Goal: Task Accomplishment & Management: Use online tool/utility

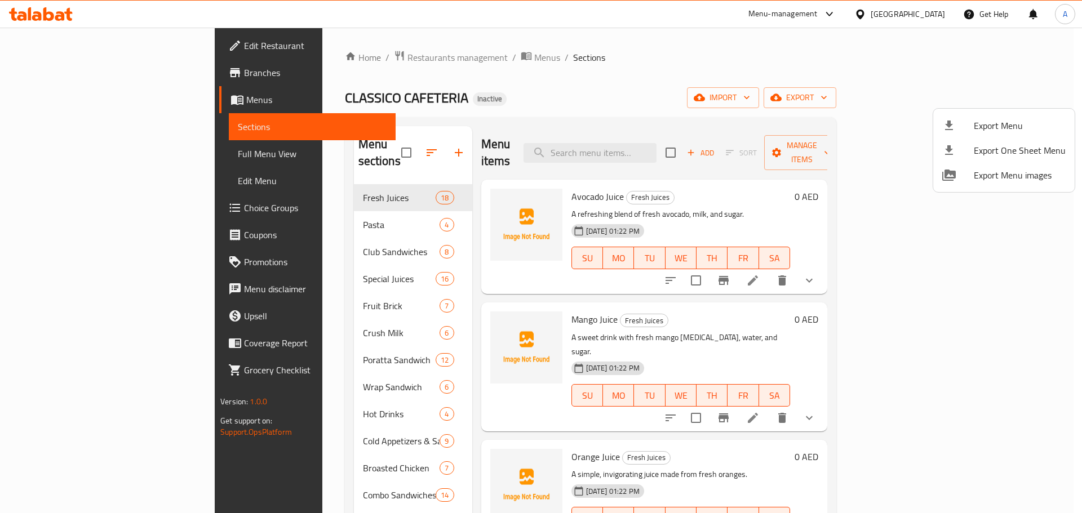
click at [65, 154] on div at bounding box center [541, 256] width 1082 height 513
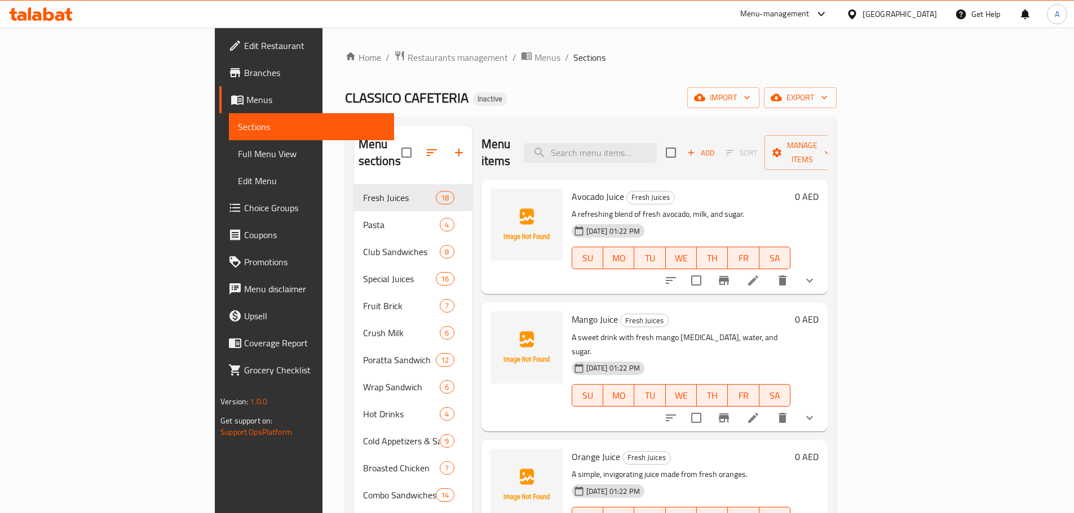
click at [238, 153] on span "Full Menu View" at bounding box center [311, 154] width 147 height 14
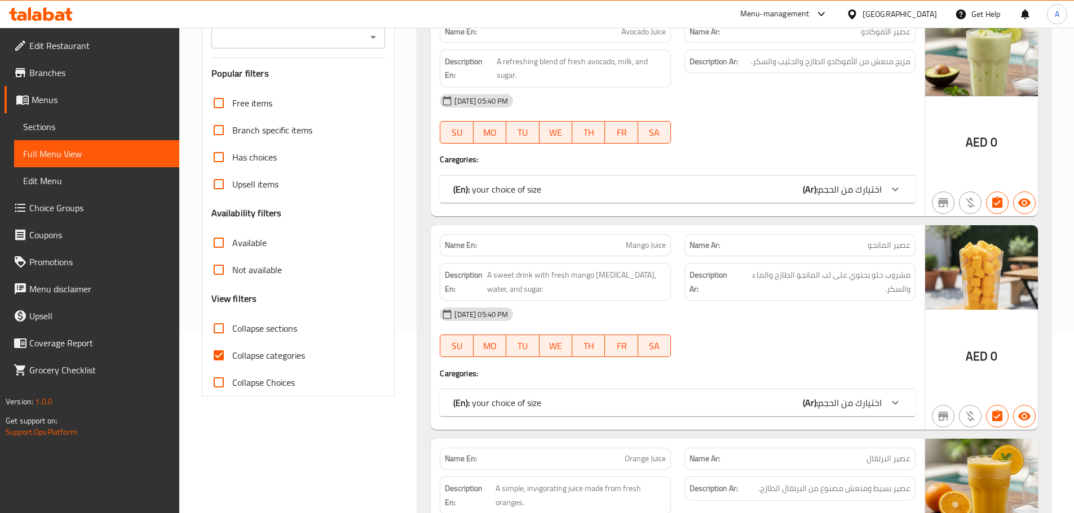
scroll to position [225, 0]
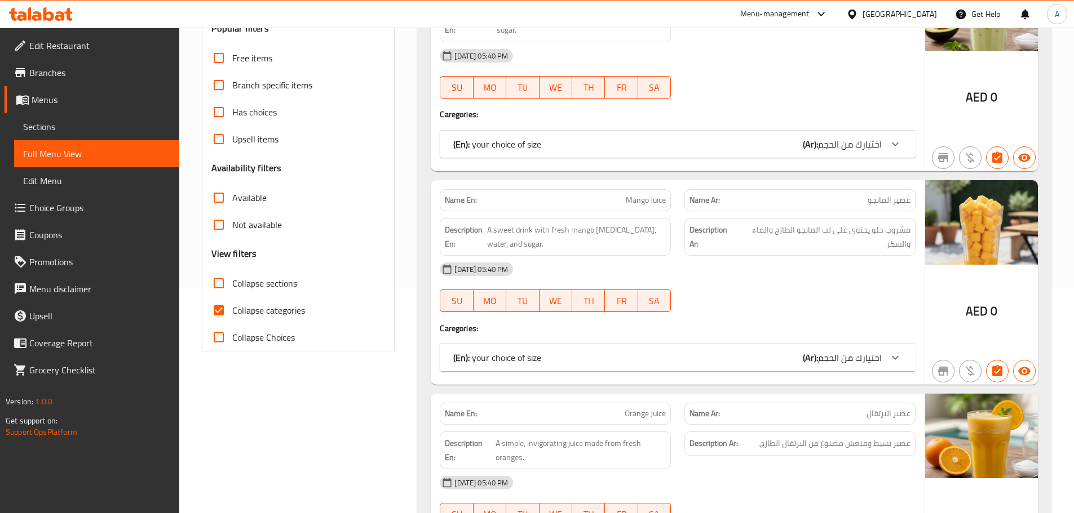
click at [293, 309] on span "Collapse categories" at bounding box center [268, 311] width 73 height 14
click at [232, 309] on input "Collapse categories" at bounding box center [218, 310] width 27 height 27
checkbox input "false"
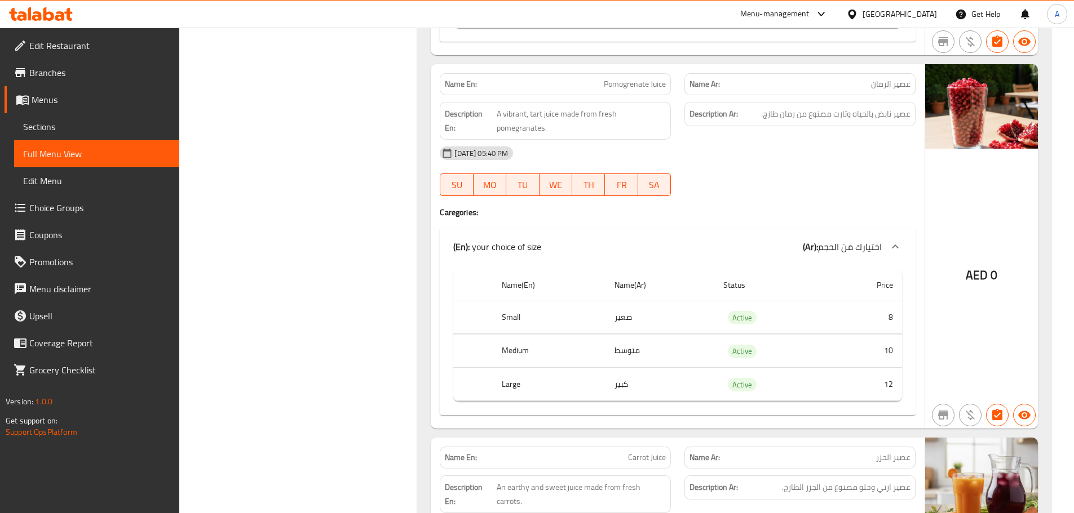
scroll to position [0, 0]
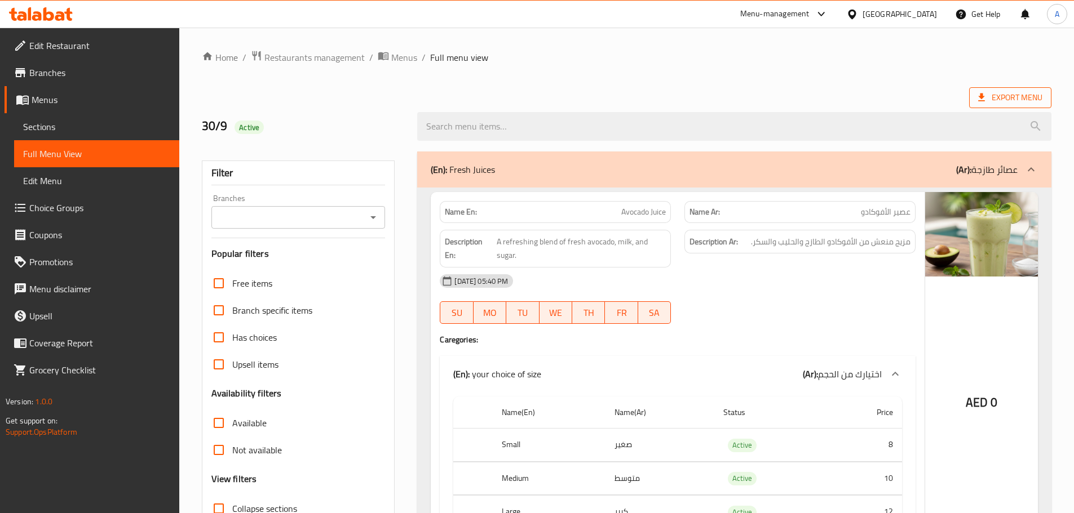
click at [969, 88] on span "Export Menu" at bounding box center [1010, 97] width 82 height 21
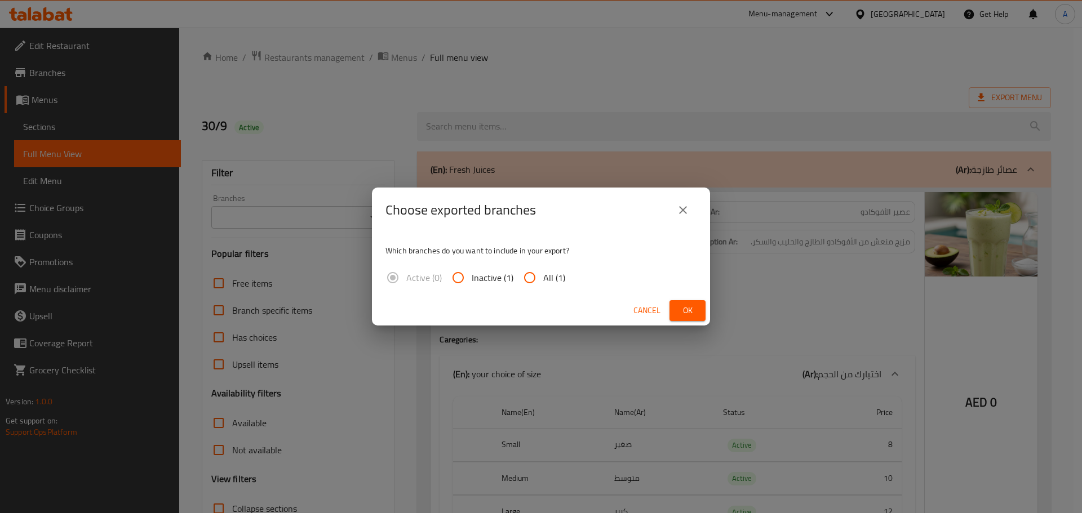
click at [981, 97] on div "Choose exported branches Which branches do you want to include in your export? …" at bounding box center [541, 256] width 1082 height 513
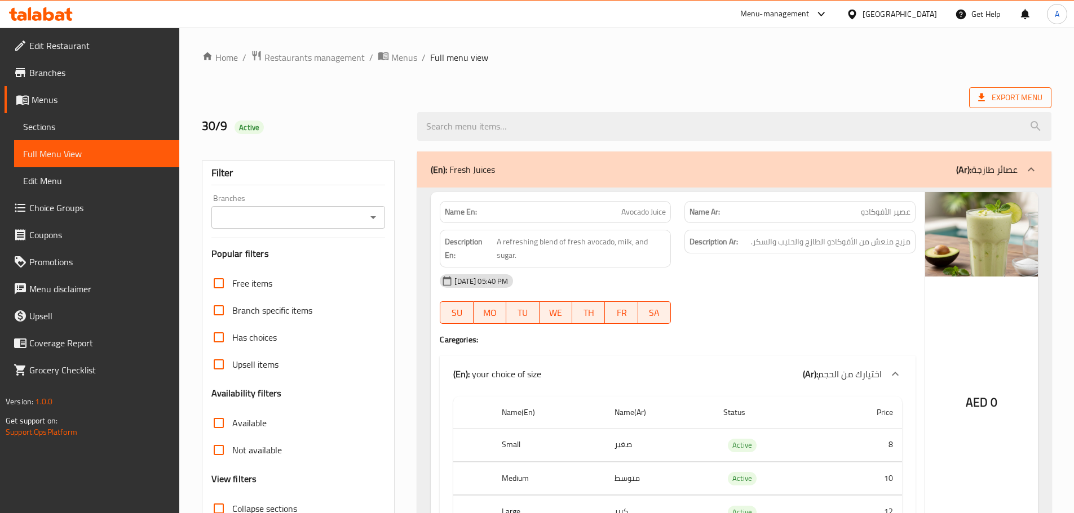
click at [976, 102] on span "Export Menu" at bounding box center [1010, 97] width 82 height 21
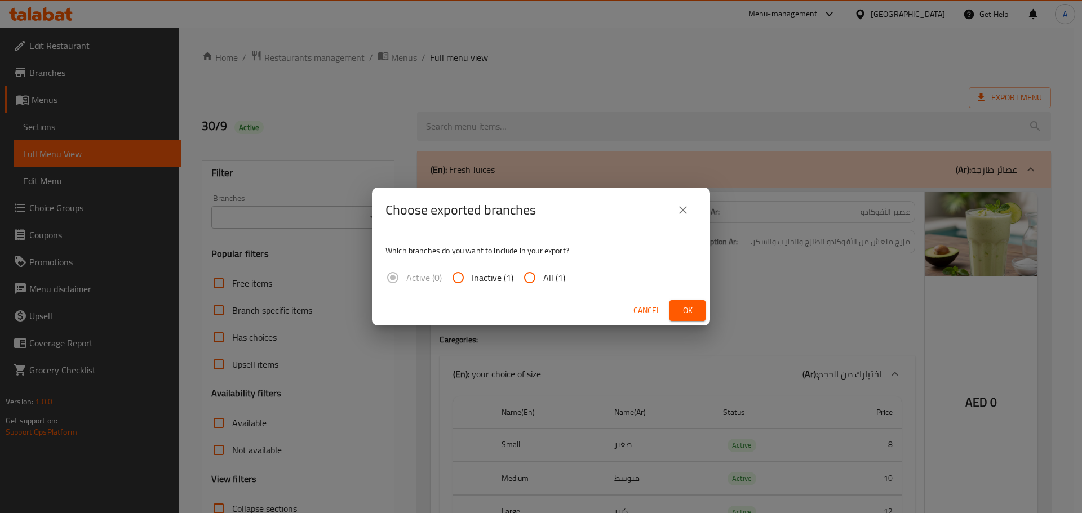
click at [559, 275] on span "All (1)" at bounding box center [554, 278] width 22 height 14
click at [543, 275] on input "All (1)" at bounding box center [529, 277] width 27 height 27
radio input "true"
click at [683, 312] on span "Ok" at bounding box center [688, 311] width 18 height 14
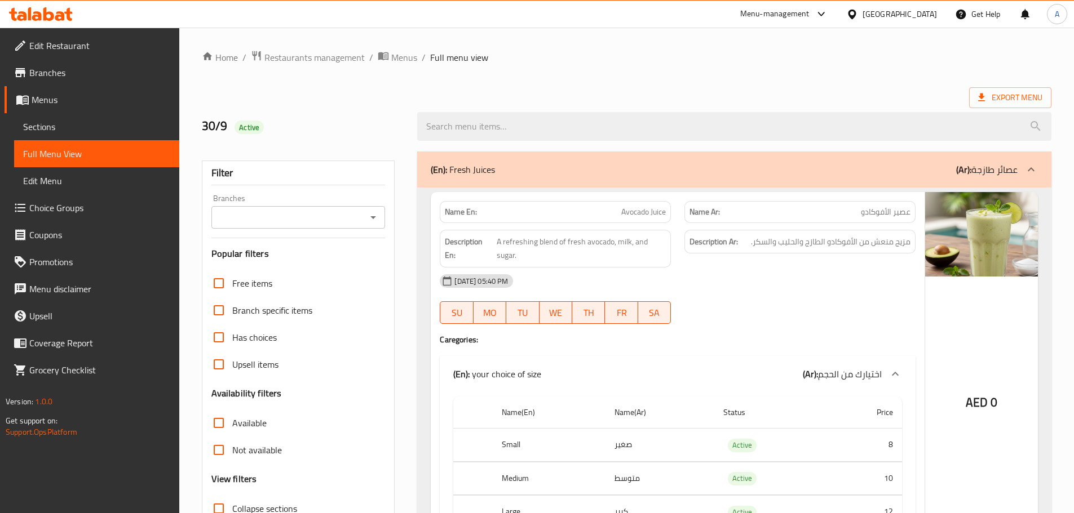
drag, startPoint x: 73, startPoint y: 126, endPoint x: 0, endPoint y: 203, distance: 106.0
click at [73, 126] on span "Sections" at bounding box center [96, 127] width 147 height 14
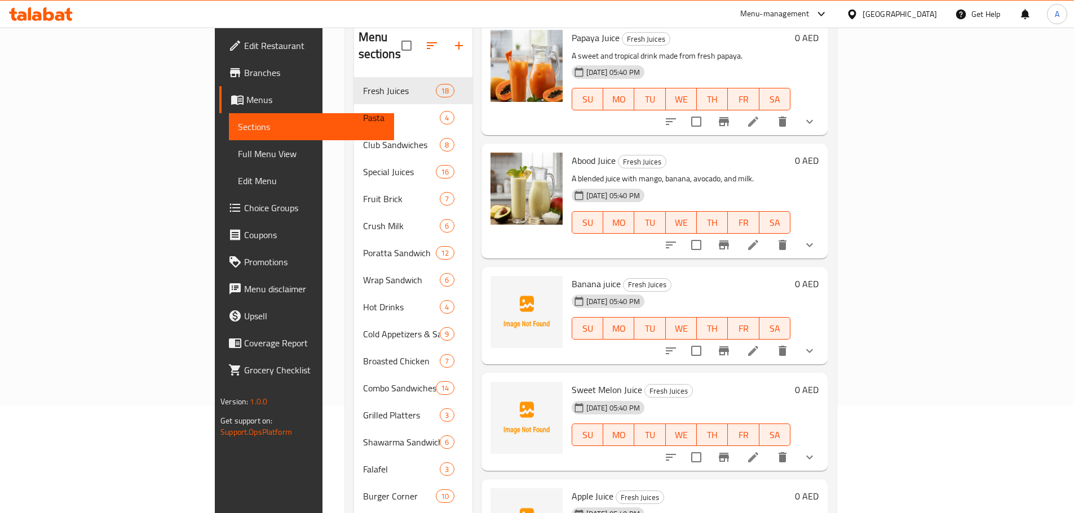
scroll to position [158, 0]
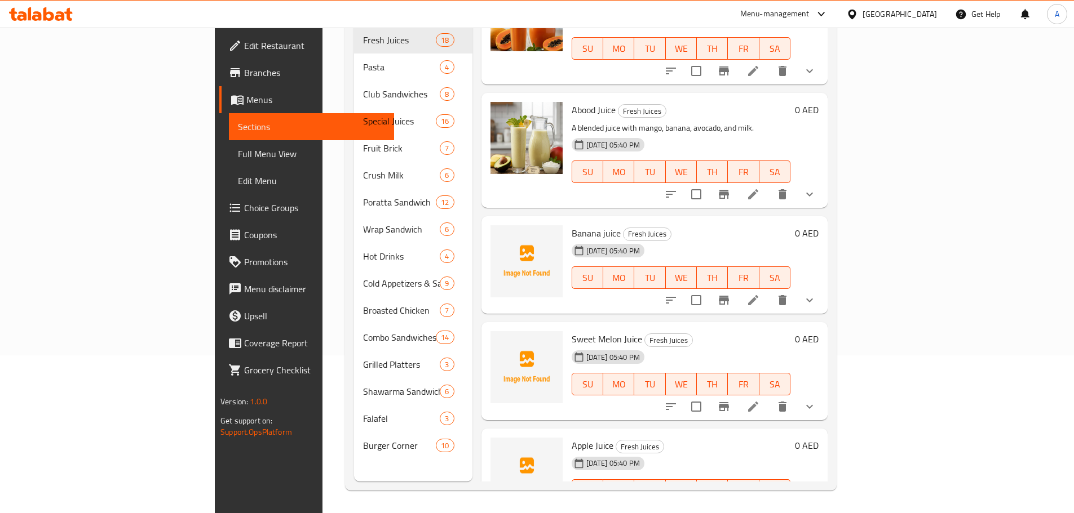
click at [572, 225] on span "Banana juice" at bounding box center [596, 233] width 49 height 17
copy h6 "Banana juice"
drag, startPoint x: 516, startPoint y: 297, endPoint x: 596, endPoint y: 296, distance: 80.0
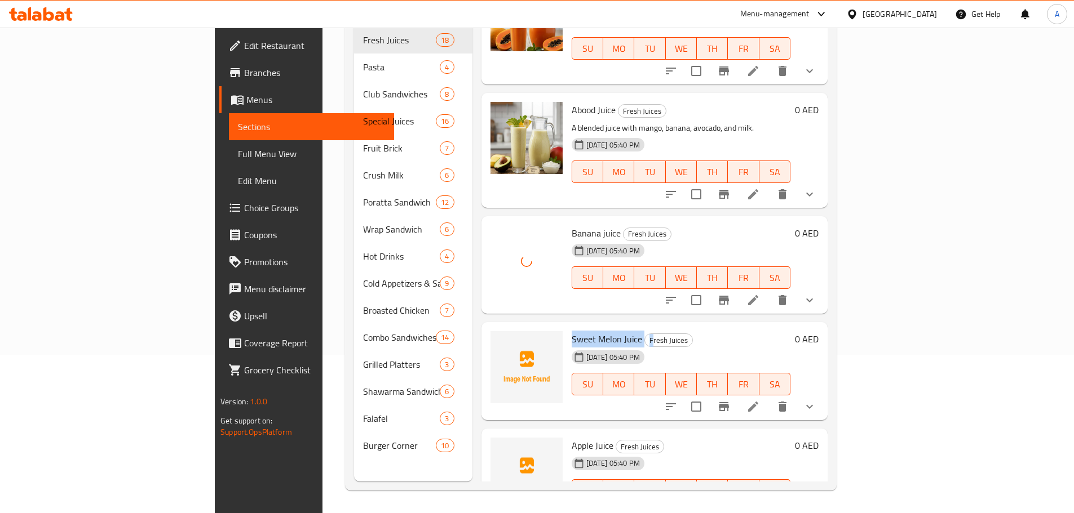
click at [596, 327] on div "Sweet Melon Juice Fresh Juices 30-09-2025 05:40 PM SU MO TU WE TH FR SA" at bounding box center [681, 371] width 228 height 89
copy h6 "Sweet Melon Juice F"
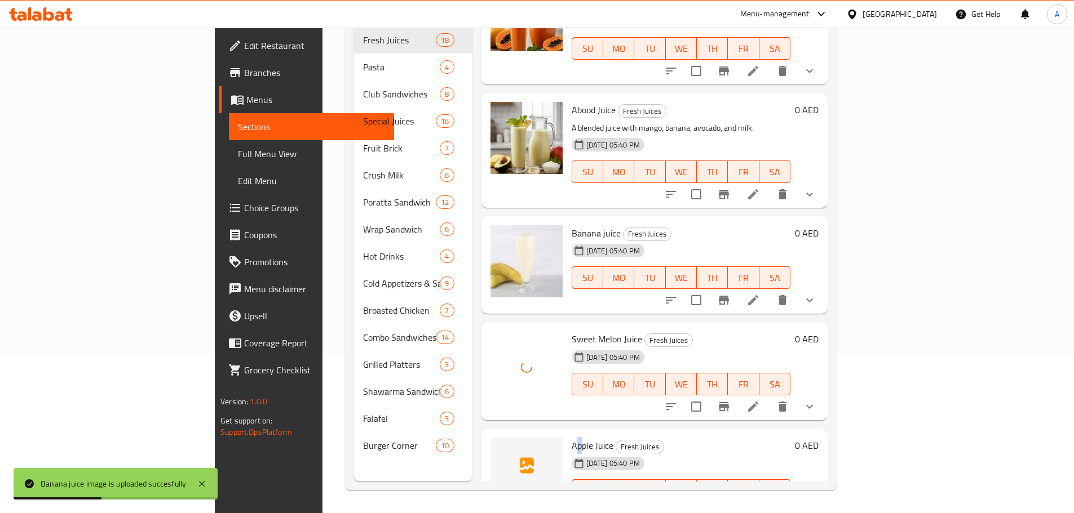
click at [572, 437] on span "Apple Juice" at bounding box center [593, 445] width 42 height 17
copy h6 "Apple Juice"
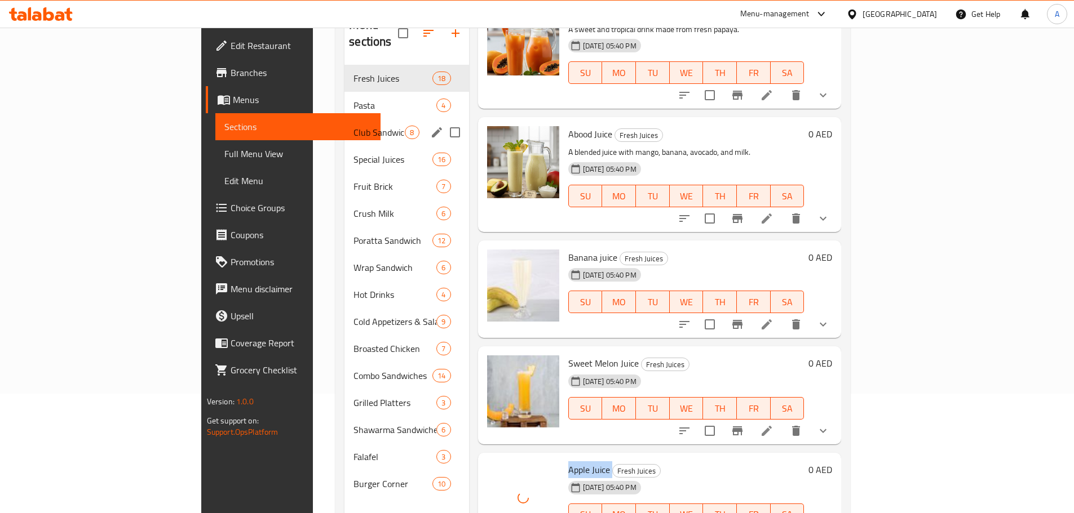
scroll to position [45, 0]
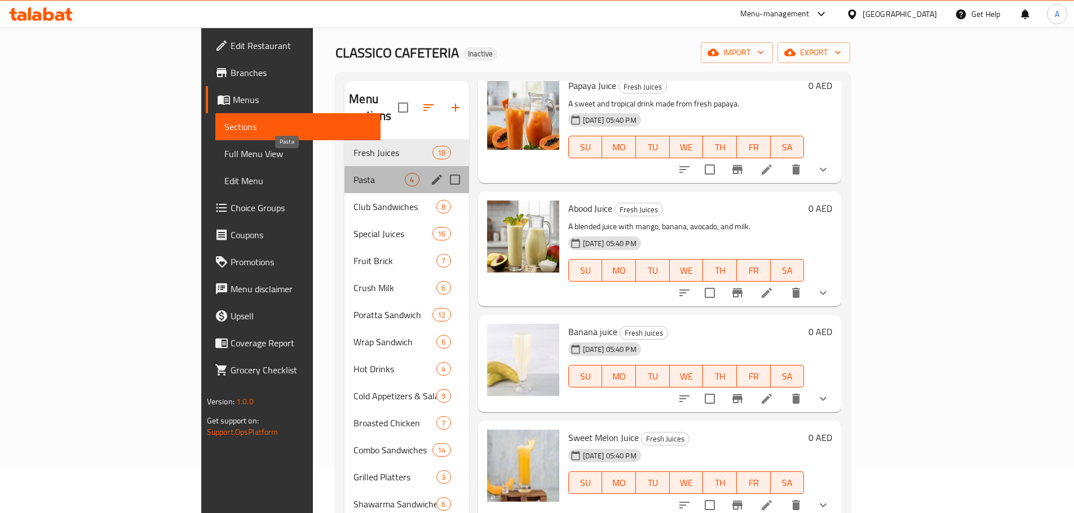
click at [353, 173] on span "Pasta" at bounding box center [378, 180] width 51 height 14
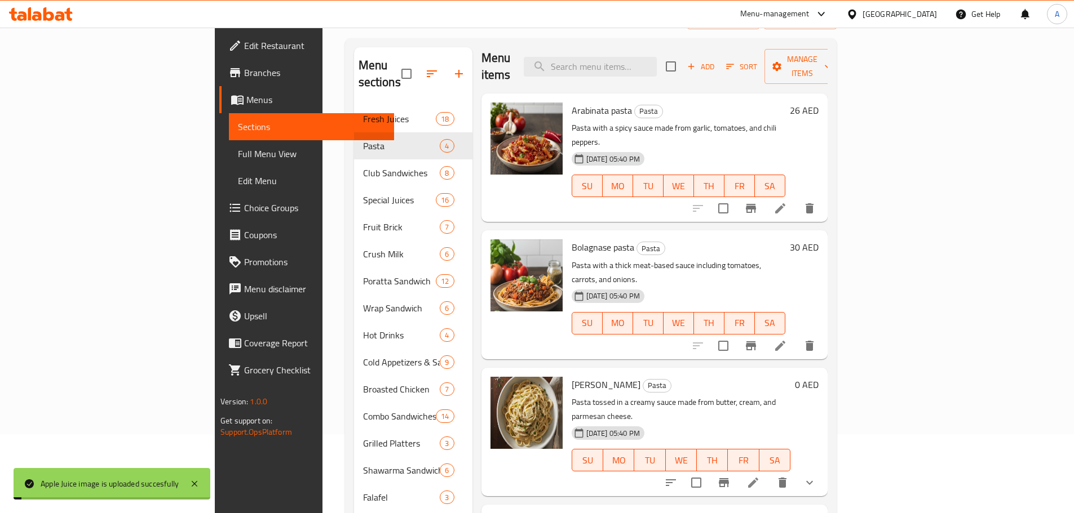
scroll to position [158, 0]
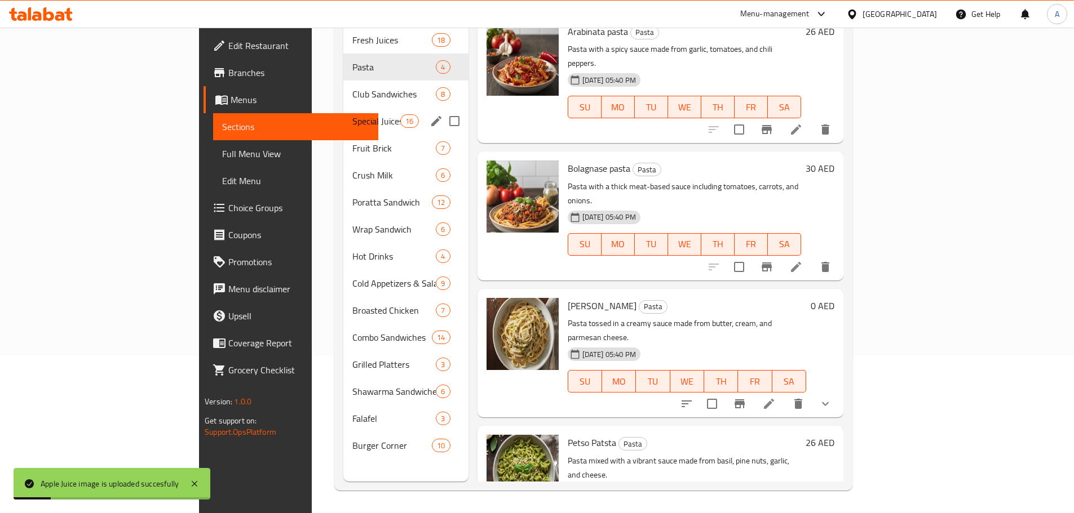
click at [343, 85] on div "Club Sandwiches 8" at bounding box center [405, 94] width 125 height 27
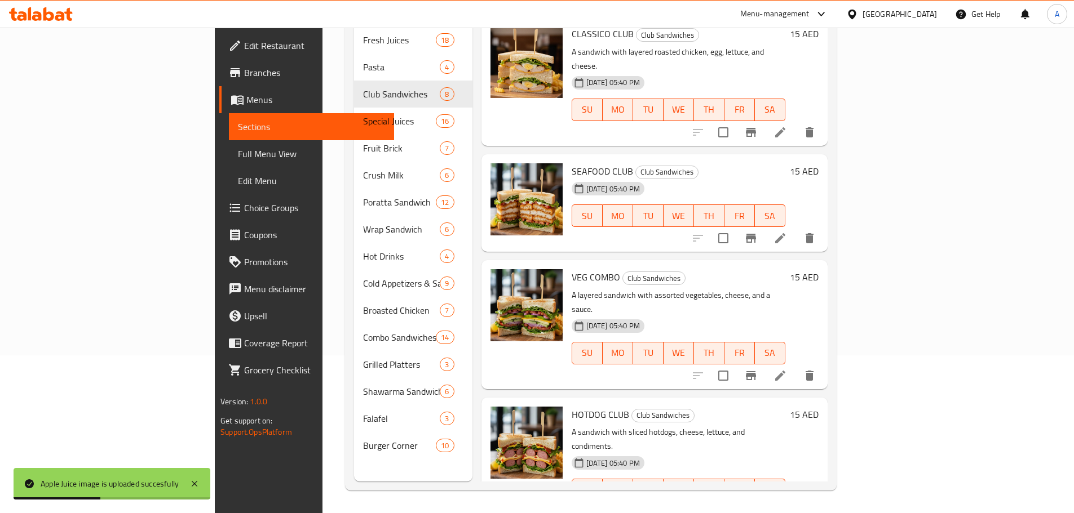
scroll to position [483, 0]
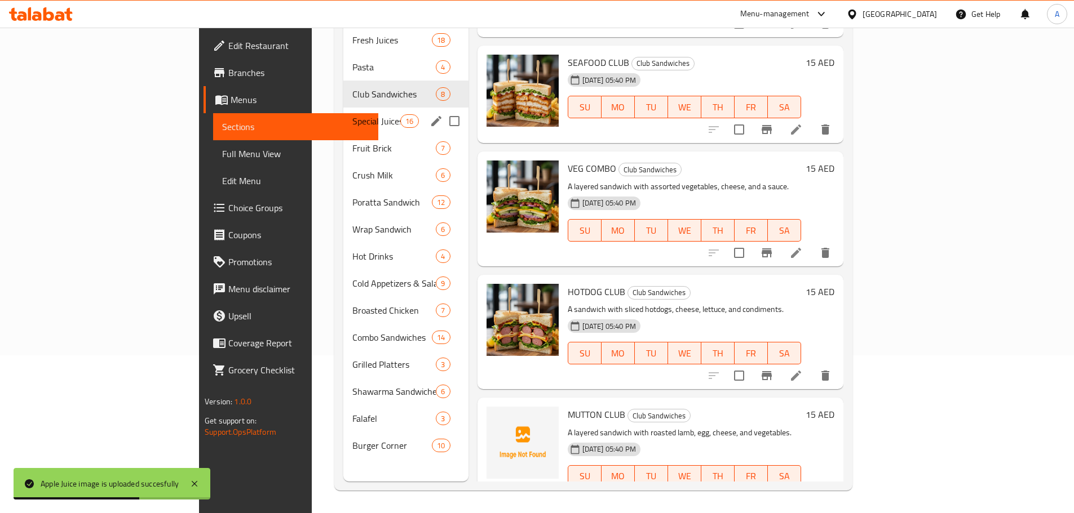
click at [343, 108] on div "Special Juices 16" at bounding box center [405, 121] width 125 height 27
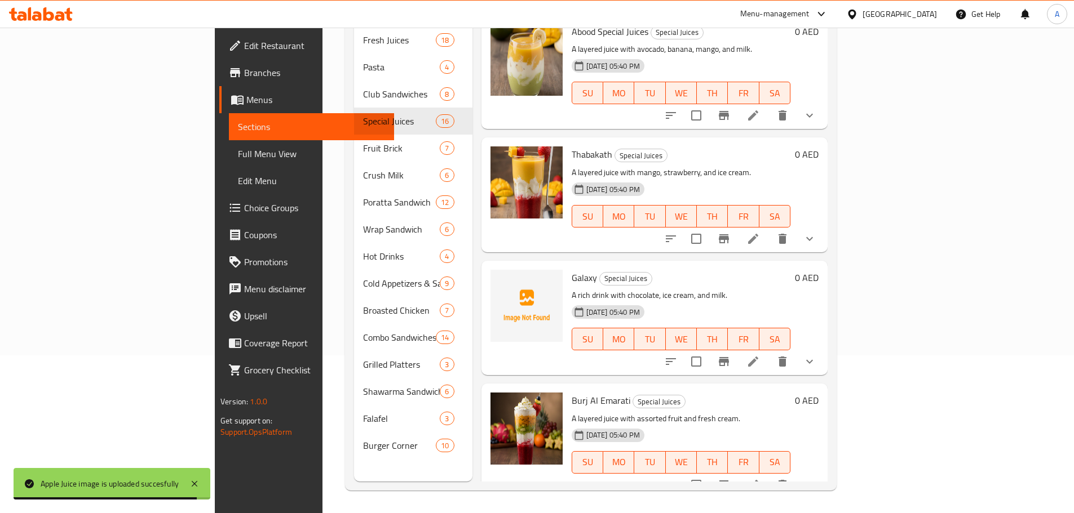
click at [572, 269] on span "Galaxy" at bounding box center [584, 277] width 25 height 17
copy h6 "Galaxy"
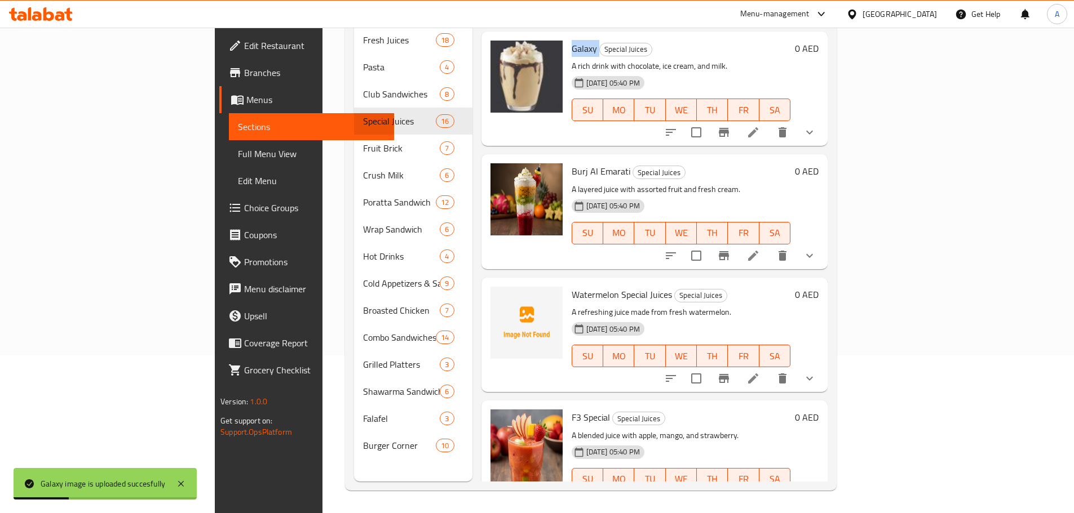
scroll to position [709, 0]
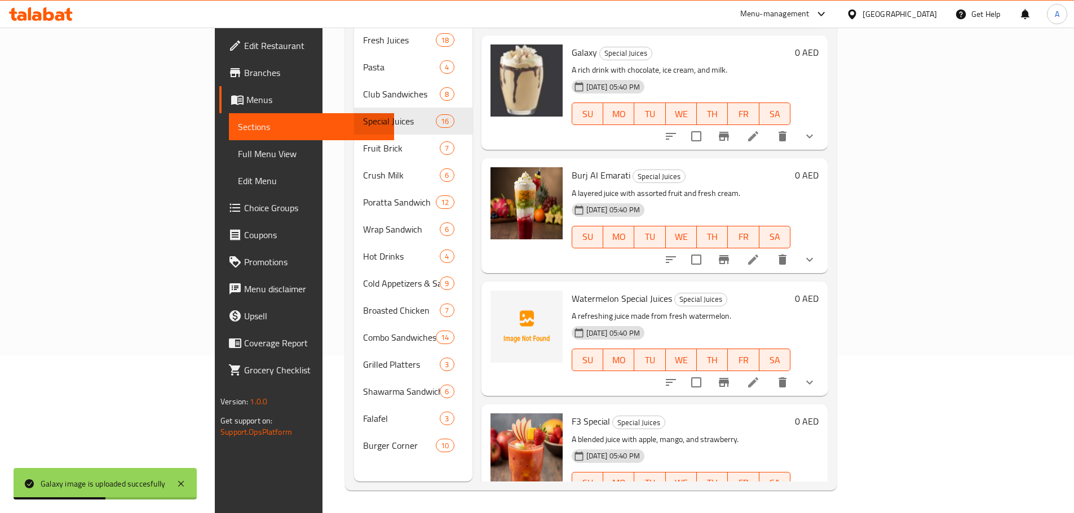
click at [572, 290] on span "Watermelon Special Juices" at bounding box center [622, 298] width 100 height 17
copy span "Watermelon"
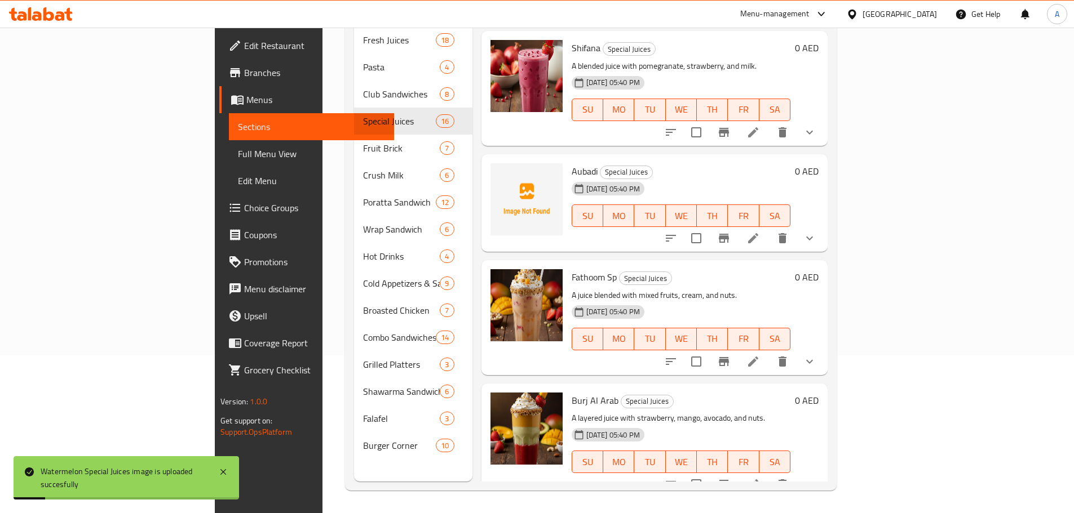
scroll to position [1451, 0]
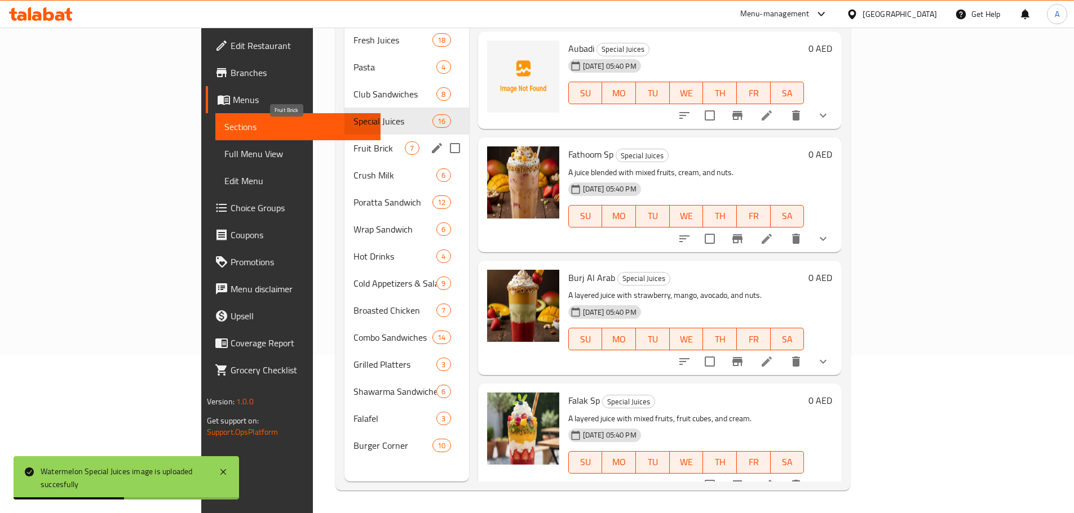
click at [353, 141] on span "Fruit Brick" at bounding box center [378, 148] width 51 height 14
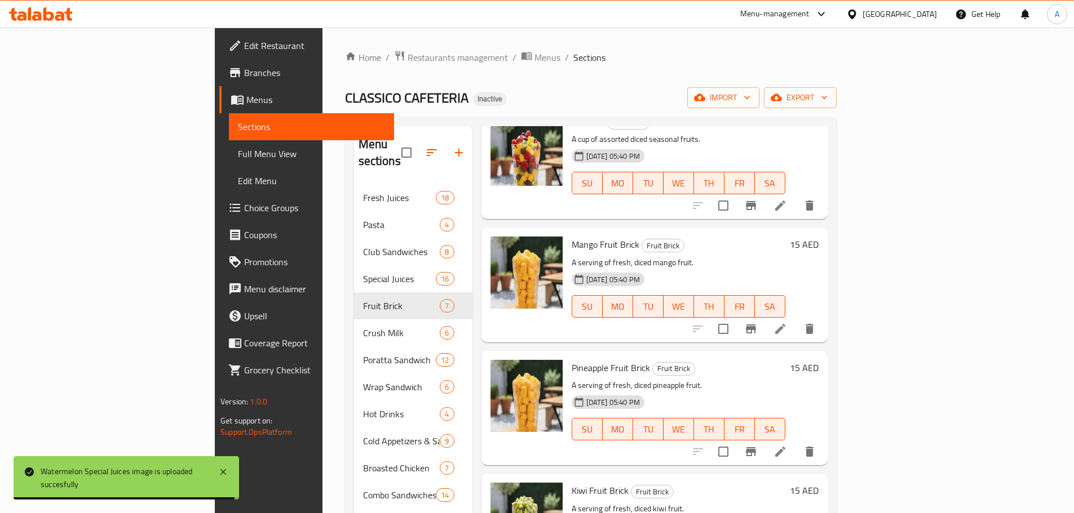
scroll to position [169, 0]
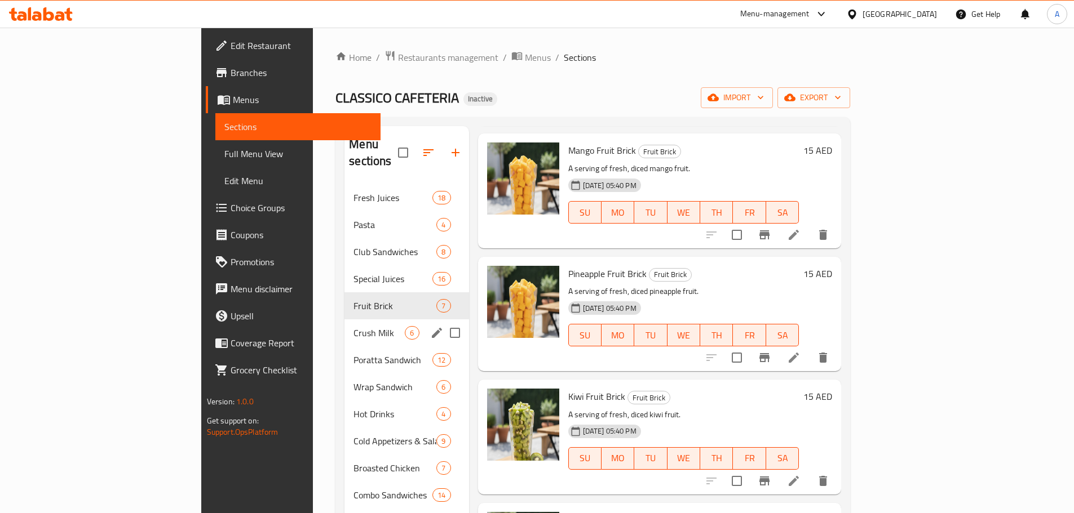
click at [344, 320] on div "Crush Milk 6" at bounding box center [406, 333] width 124 height 27
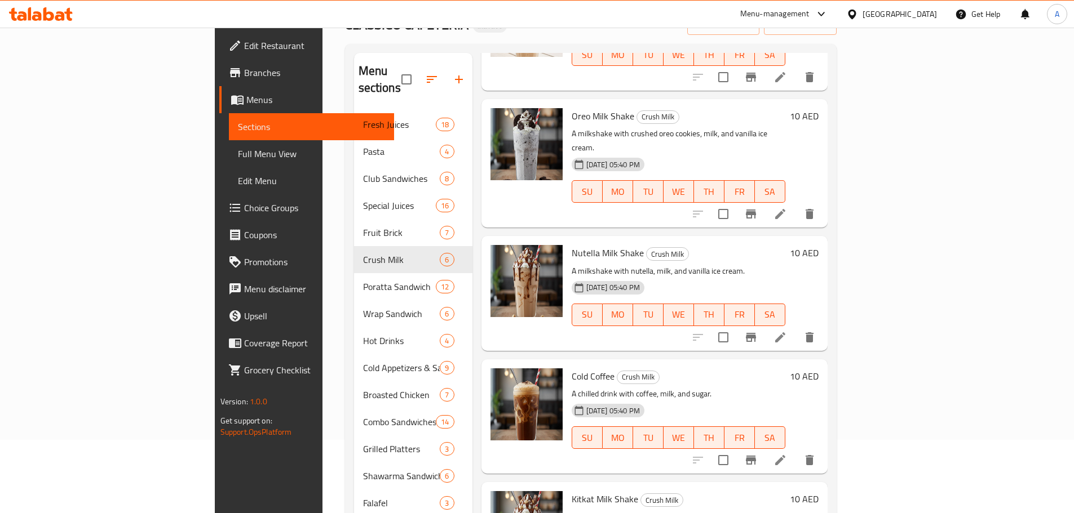
scroll to position [158, 0]
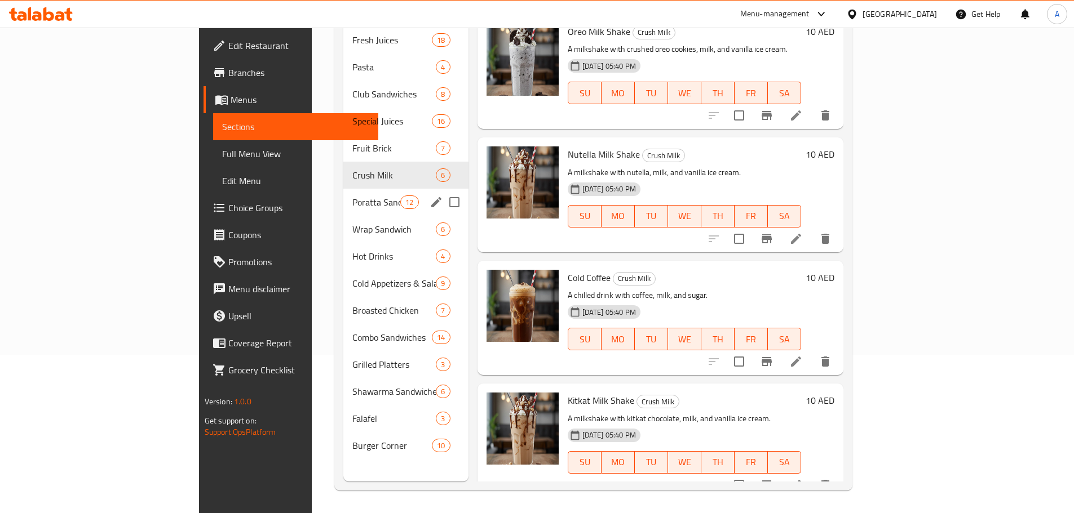
click at [352, 196] on span "Poratta Sandwich" at bounding box center [376, 203] width 48 height 14
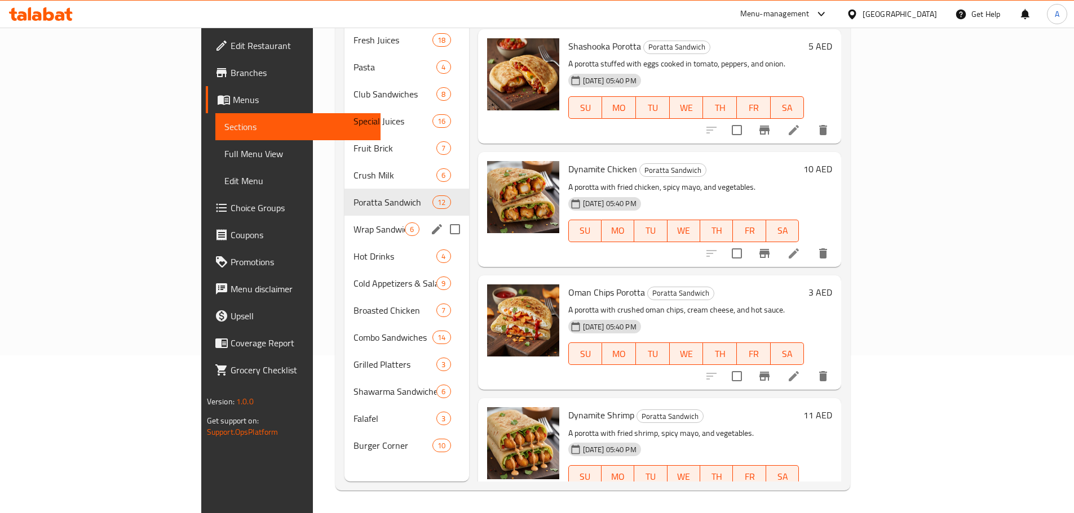
click at [353, 223] on span "Wrap Sandwich" at bounding box center [378, 230] width 51 height 14
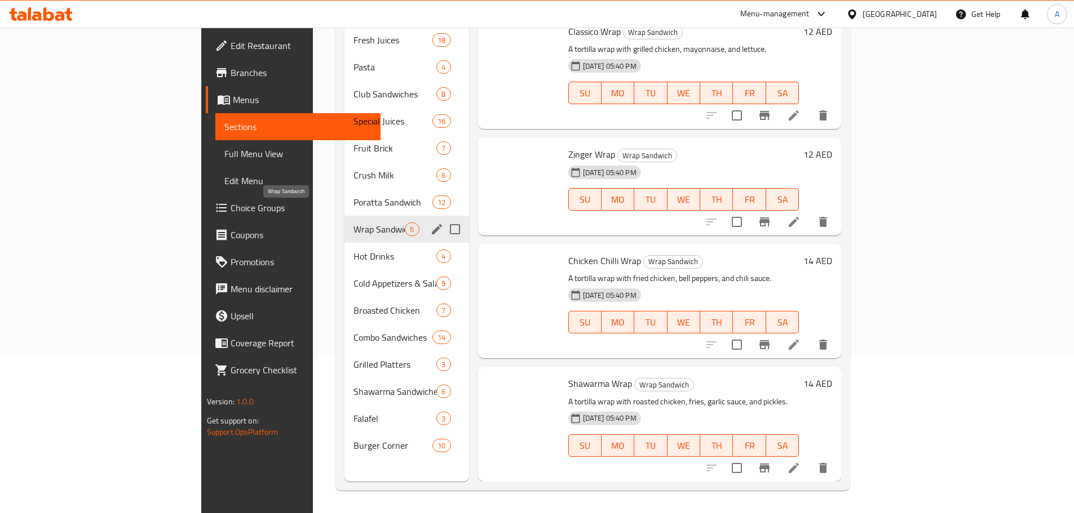
scroll to position [237, 0]
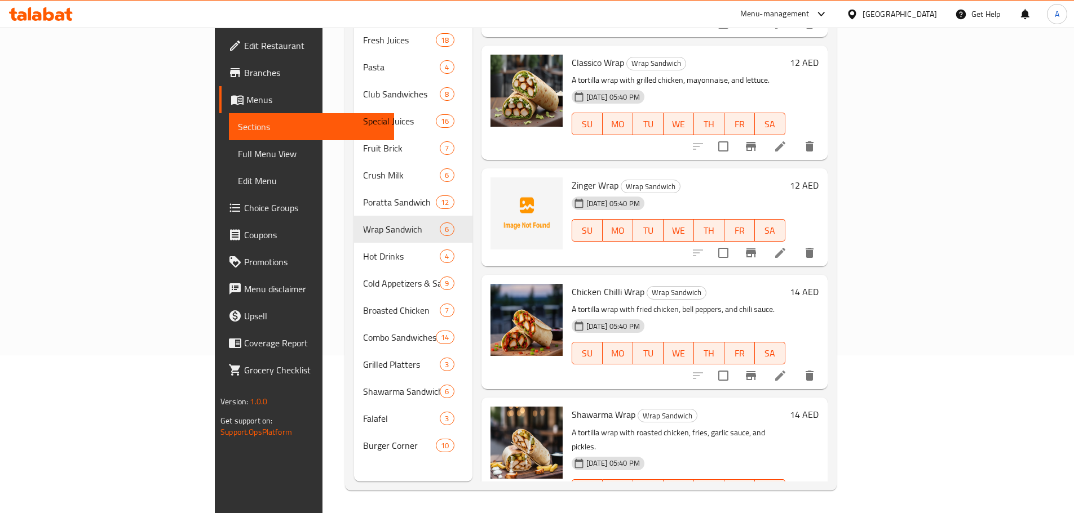
click at [572, 177] on span "Zinger Wrap" at bounding box center [595, 185] width 47 height 17
copy h6 "Zinger Wrap"
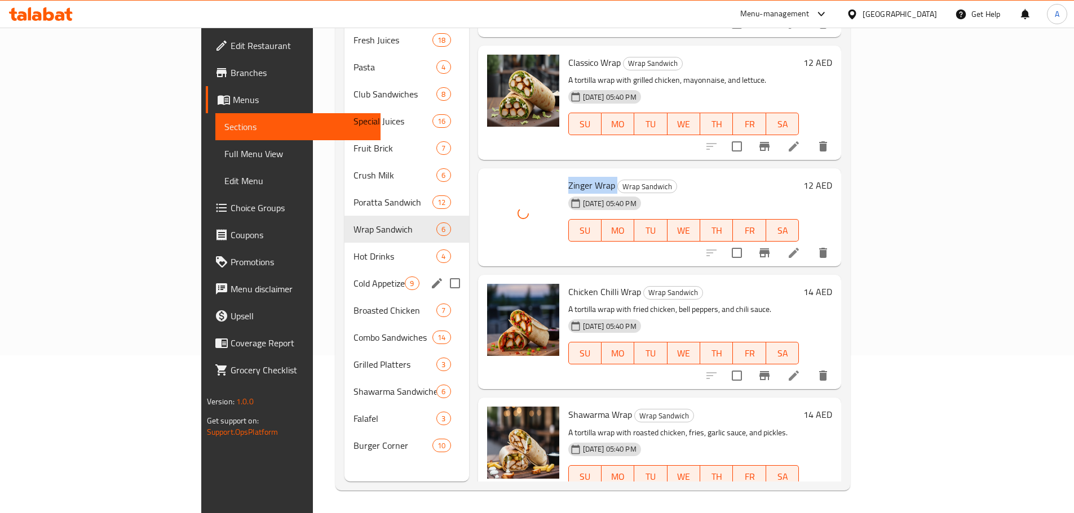
click at [344, 246] on div "Hot Drinks 4" at bounding box center [406, 256] width 124 height 27
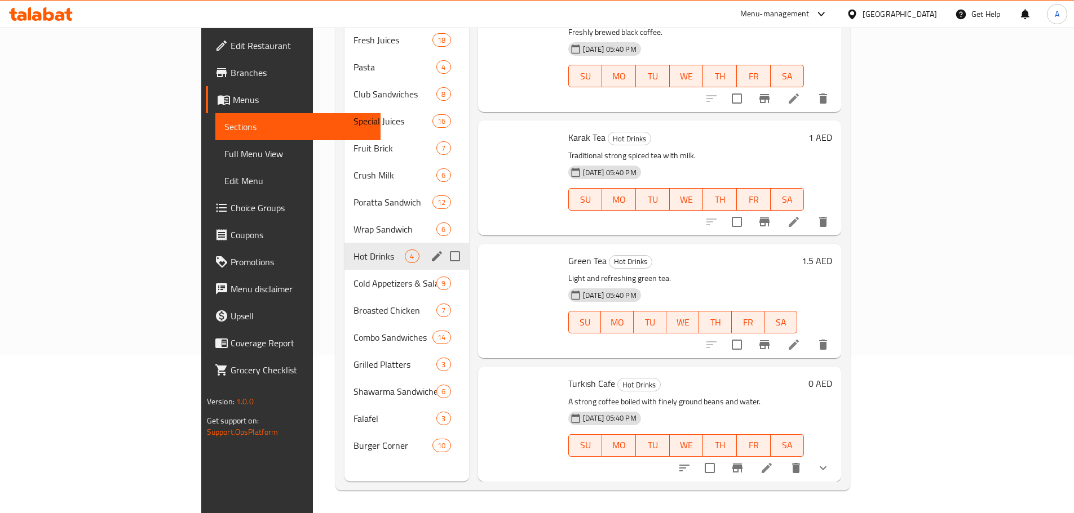
scroll to position [7, 0]
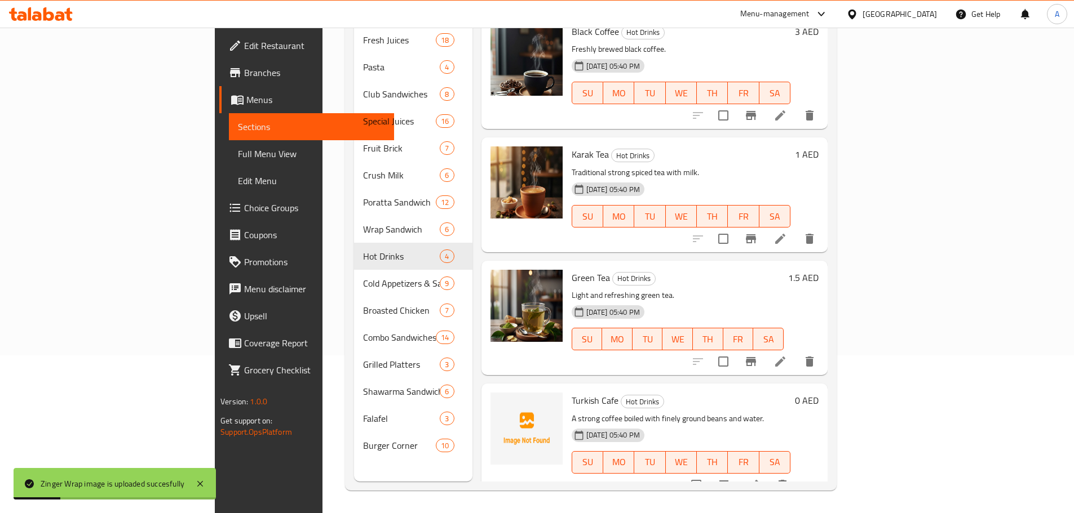
click at [572, 392] on span "Turkish Cafe" at bounding box center [595, 400] width 47 height 17
copy h6 "Turkish Cafe"
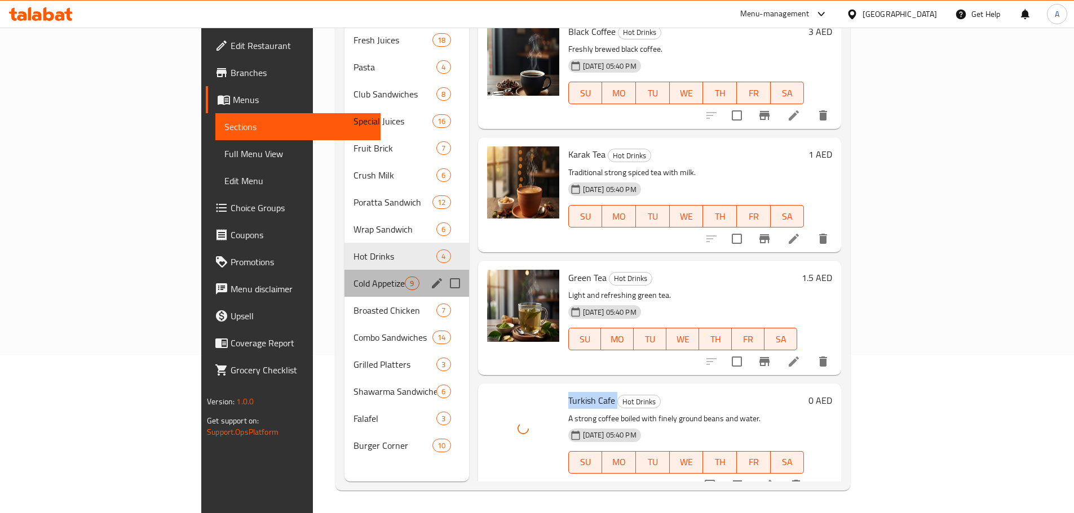
click at [344, 270] on div "Cold Appetizers & Salads 9" at bounding box center [406, 283] width 124 height 27
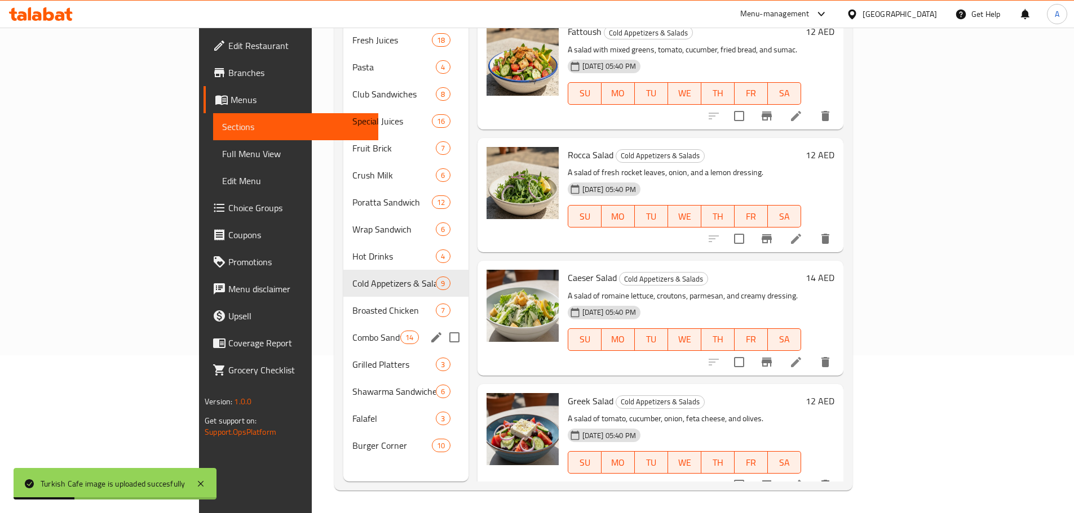
click at [352, 304] on span "Broasted Chicken" at bounding box center [394, 311] width 84 height 14
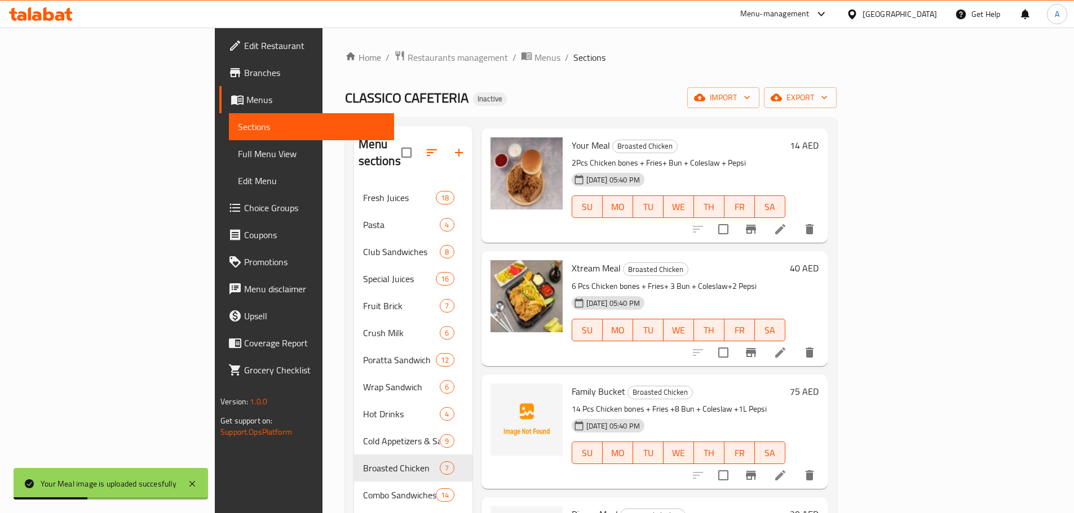
scroll to position [169, 0]
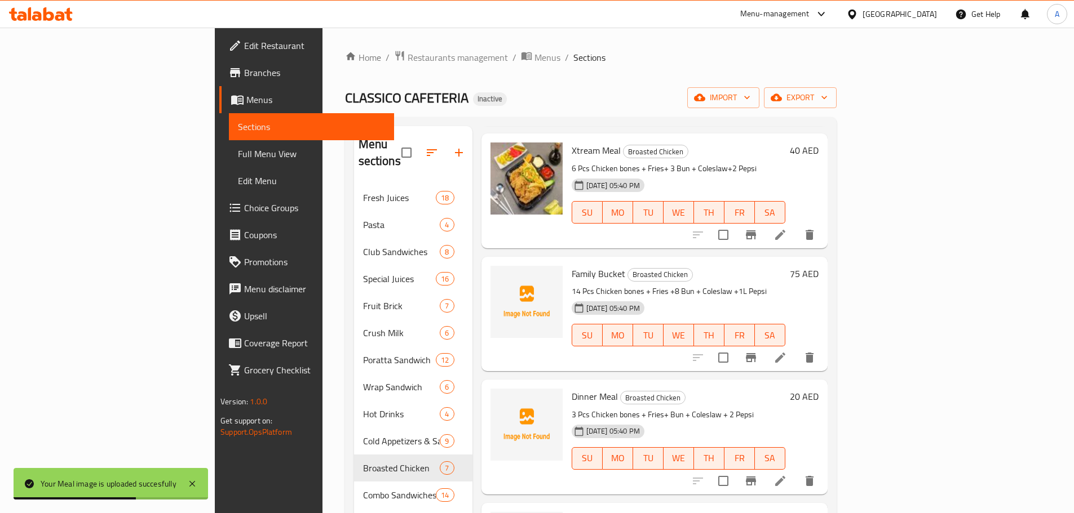
click at [572, 388] on span "Dinner Meal" at bounding box center [595, 396] width 46 height 17
copy h6 "Dinner Meal"
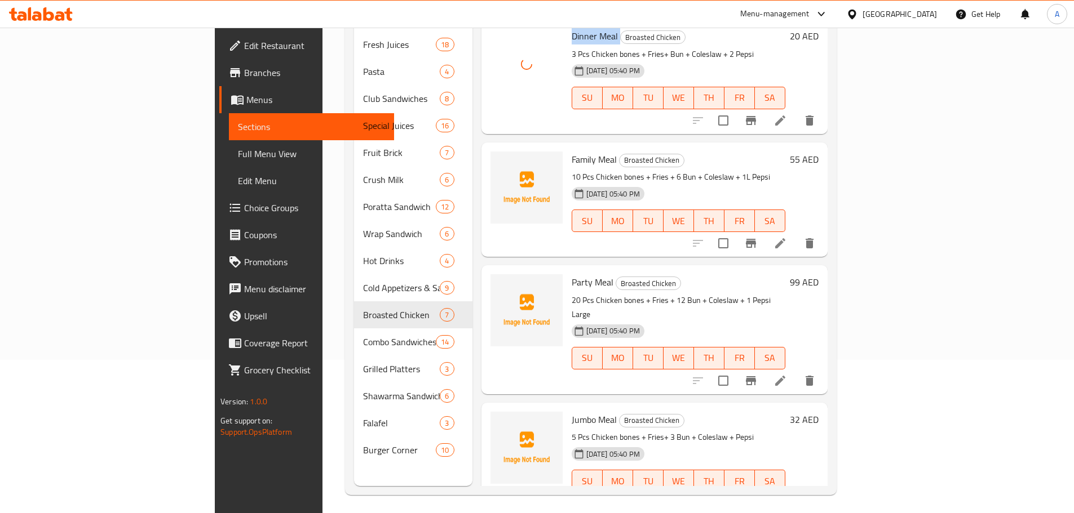
scroll to position [158, 0]
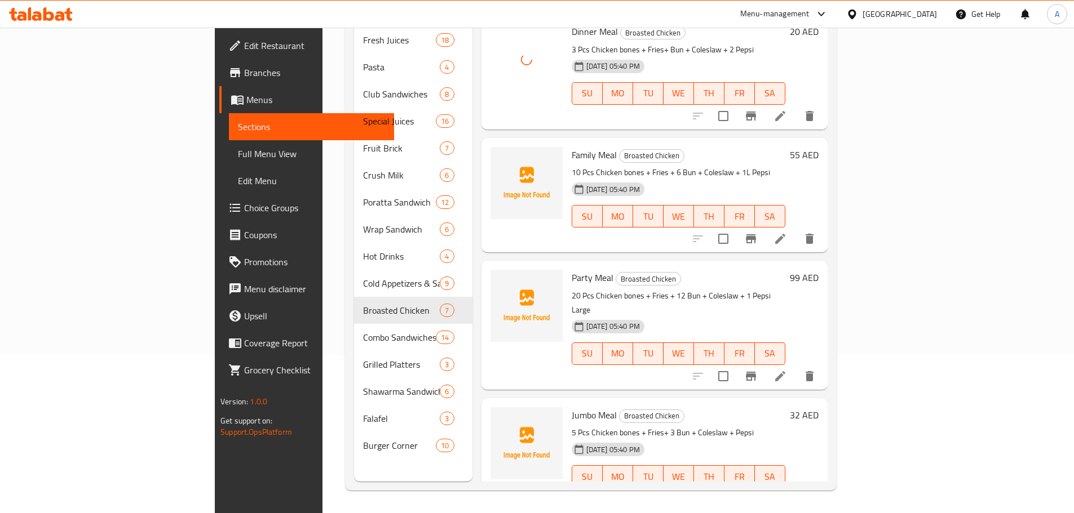
click at [572, 269] on span "Party Meal" at bounding box center [593, 277] width 42 height 17
copy h6 "Party Meal"
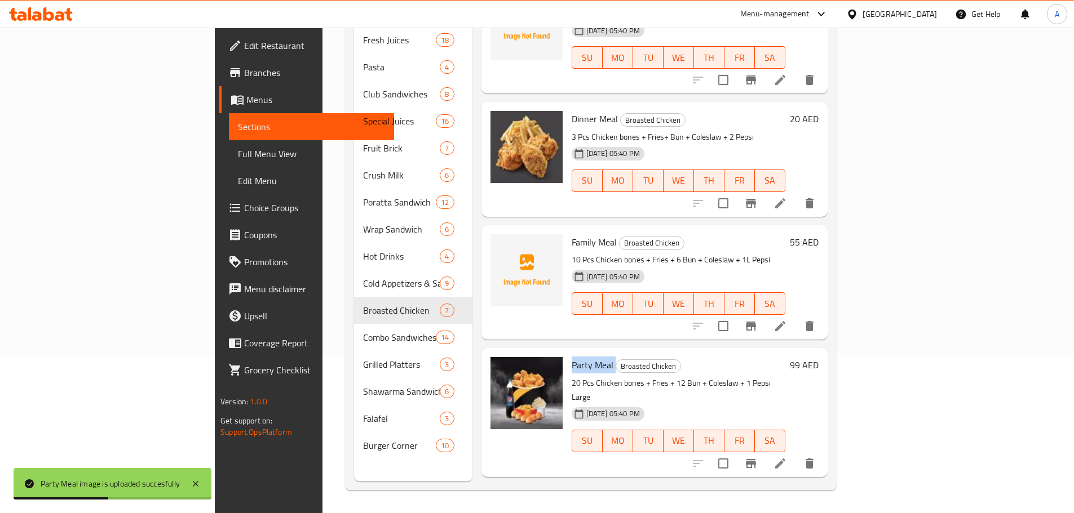
scroll to position [264, 0]
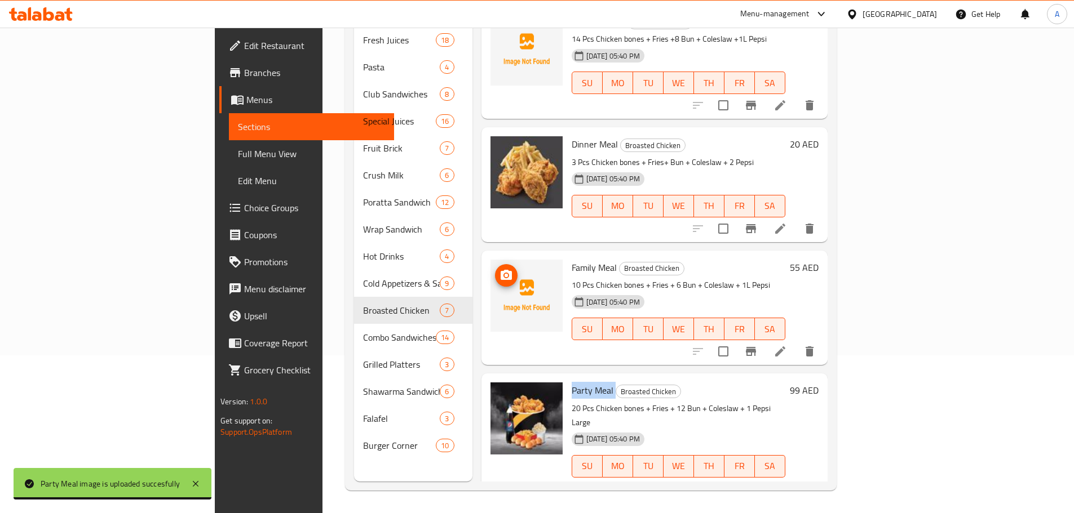
click at [508, 260] on img at bounding box center [526, 296] width 72 height 72
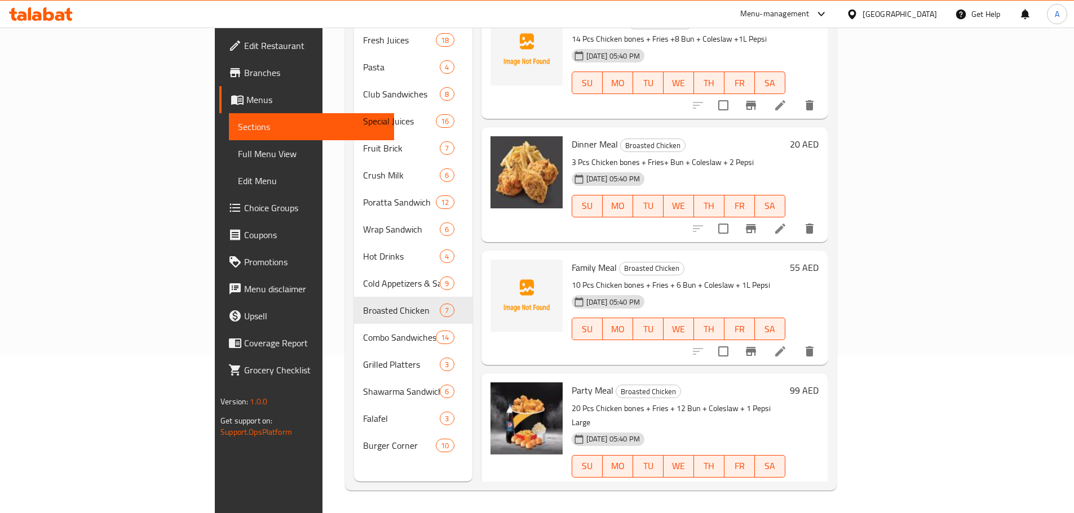
click at [572, 259] on span "Family Meal" at bounding box center [594, 267] width 45 height 17
copy h6 "Family Meal"
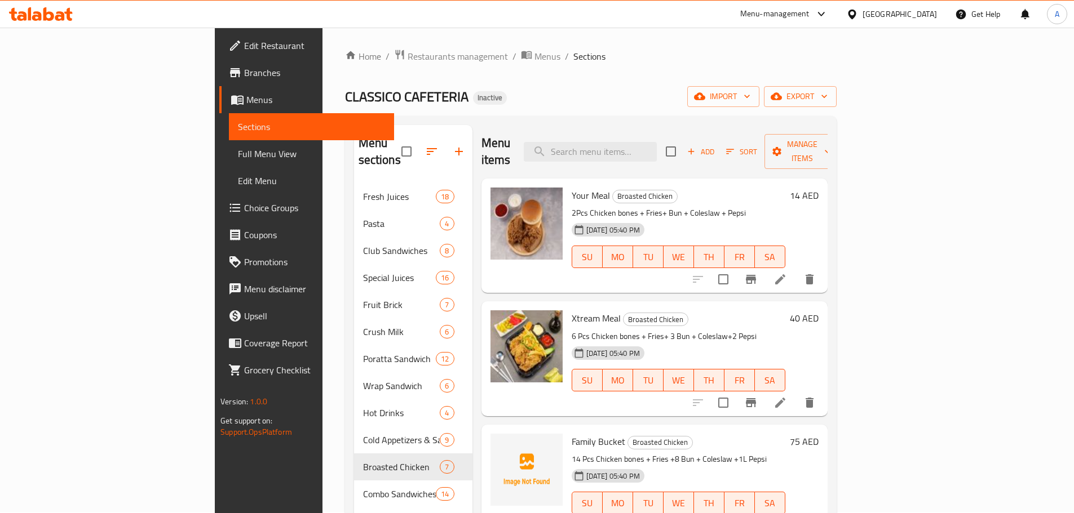
scroll to position [0, 0]
click at [836, 108] on button "export" at bounding box center [800, 97] width 73 height 21
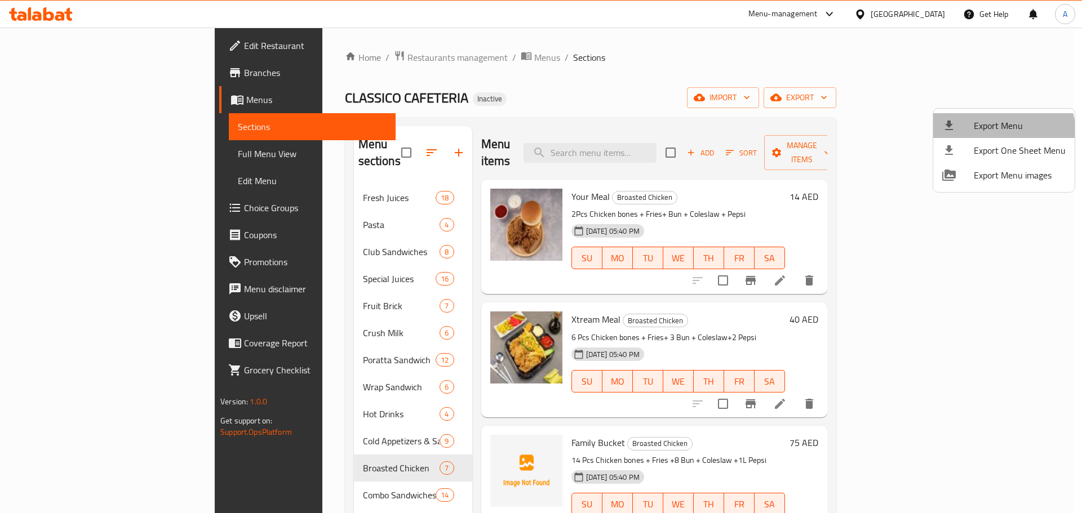
click at [989, 135] on li "Export Menu" at bounding box center [1003, 125] width 141 height 25
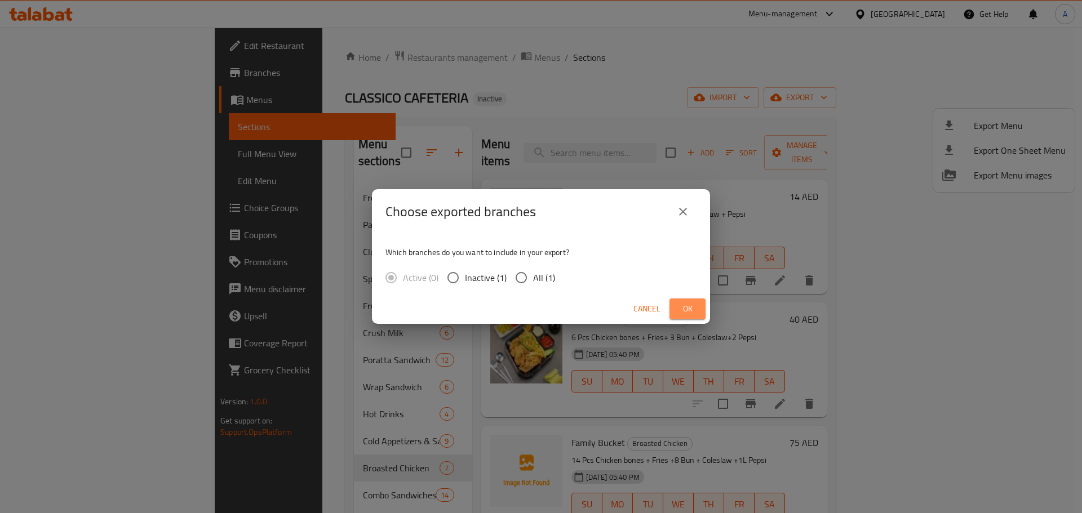
click at [685, 309] on span "Ok" at bounding box center [688, 309] width 18 height 14
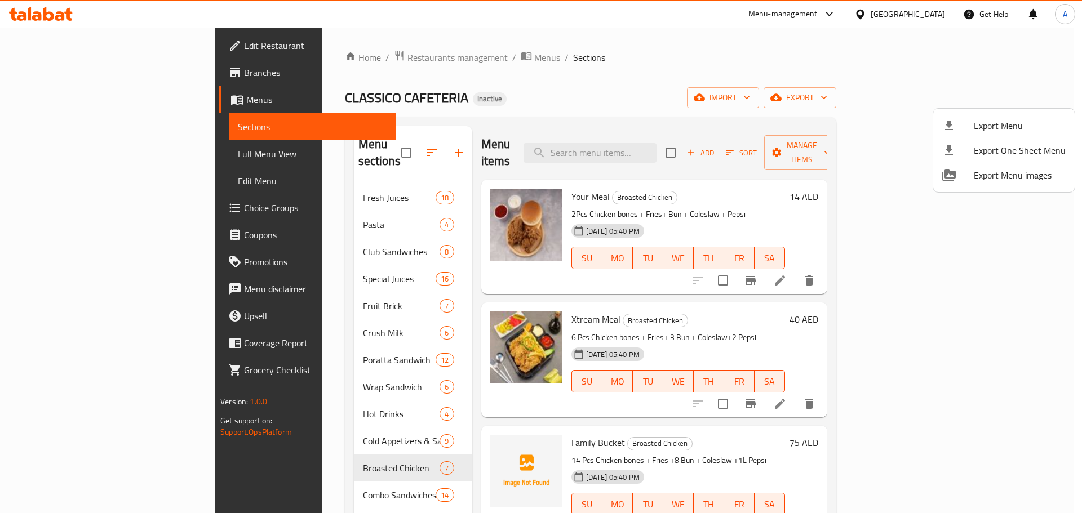
click at [1012, 98] on div at bounding box center [541, 256] width 1082 height 513
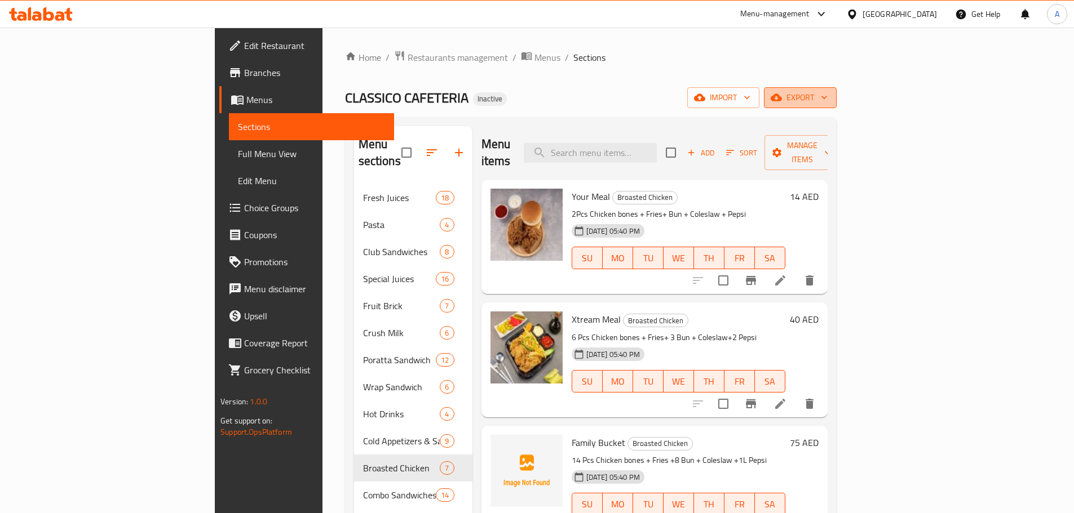
click at [827, 100] on span "export" at bounding box center [800, 98] width 55 height 14
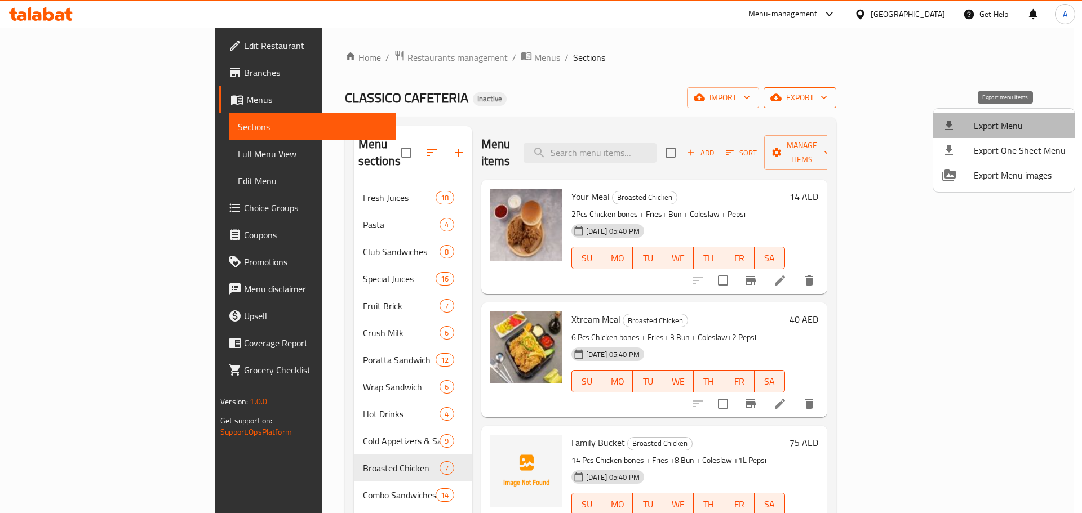
click at [1006, 125] on span "Export Menu" at bounding box center [1020, 126] width 92 height 14
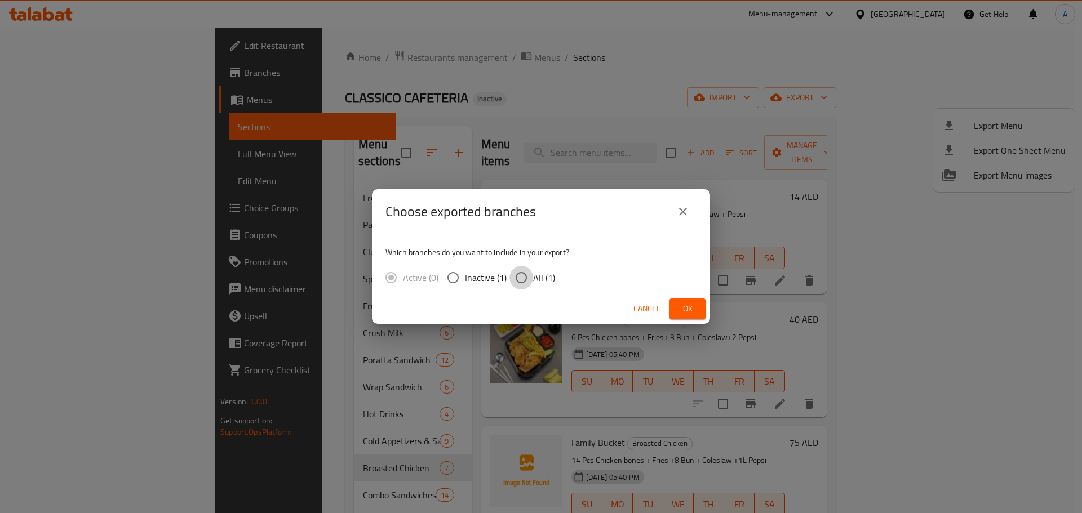
click at [525, 271] on input "All (1)" at bounding box center [522, 278] width 24 height 24
radio input "true"
click at [530, 275] on input "All (1)" at bounding box center [522, 278] width 24 height 24
click at [684, 303] on span "Ok" at bounding box center [688, 309] width 18 height 14
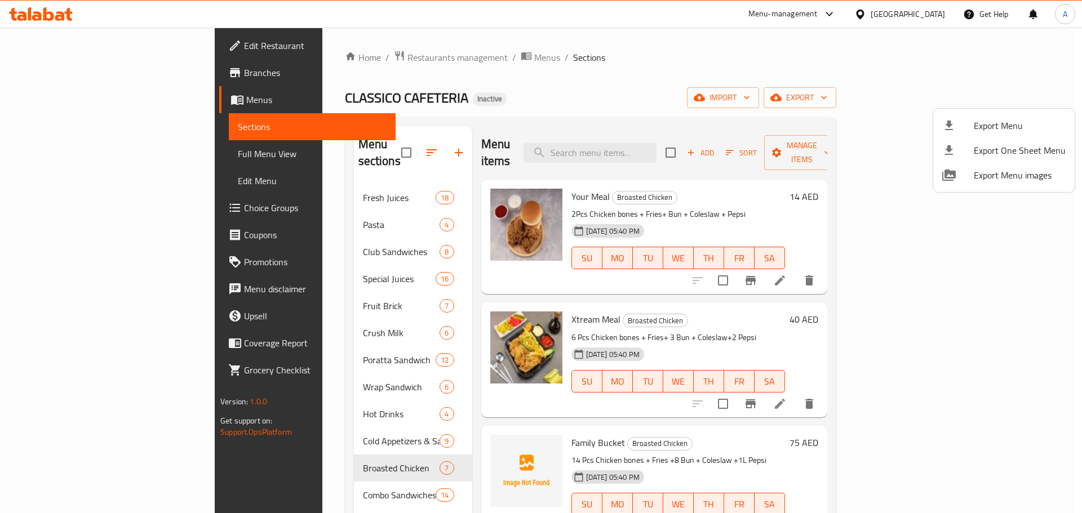
click at [590, 87] on div at bounding box center [541, 256] width 1082 height 513
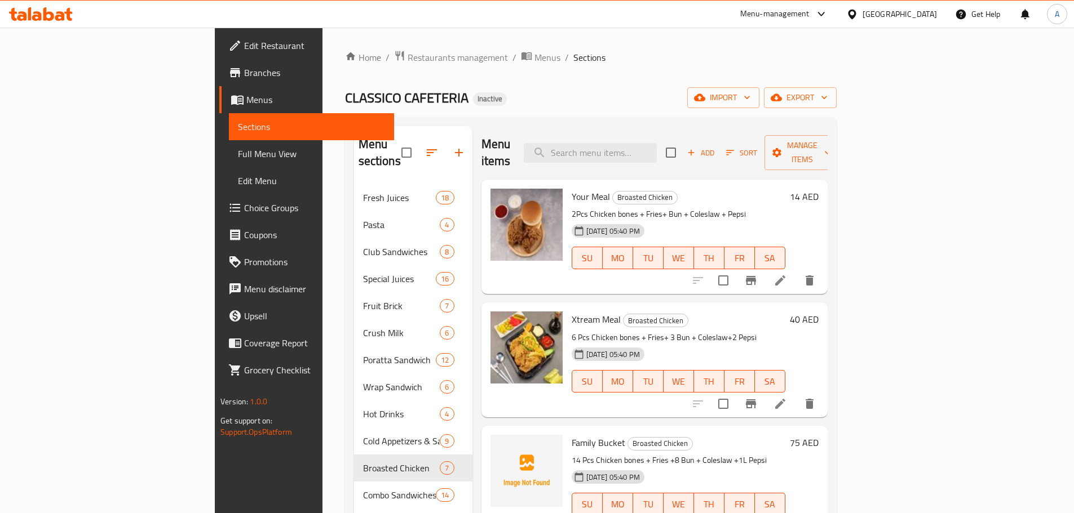
drag, startPoint x: 734, startPoint y: 274, endPoint x: 696, endPoint y: 276, distance: 38.4
click at [734, 274] on div "Your Meal Broasted Chicken 2Pcs Chicken bones + Fries+ Bun + Coleslaw + Pepsi 3…" at bounding box center [654, 237] width 346 height 114
